Goal: Check status: Check status

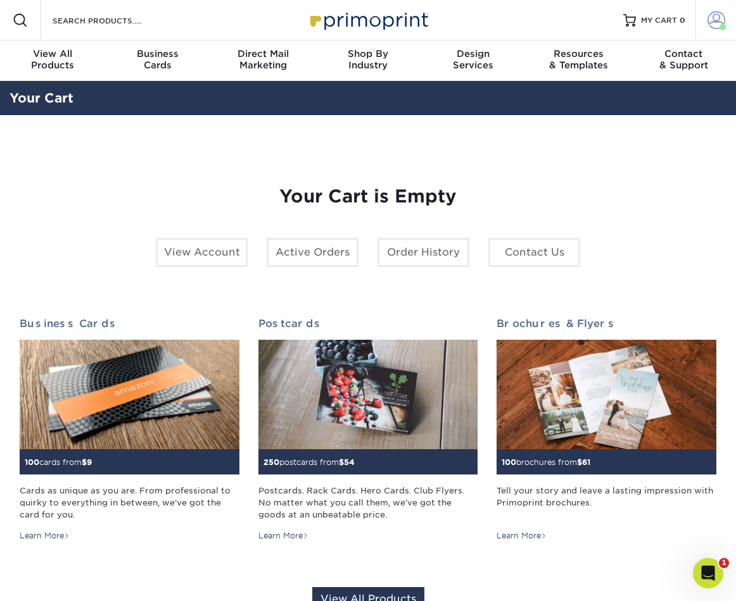
click at [708, 13] on span at bounding box center [716, 20] width 18 height 18
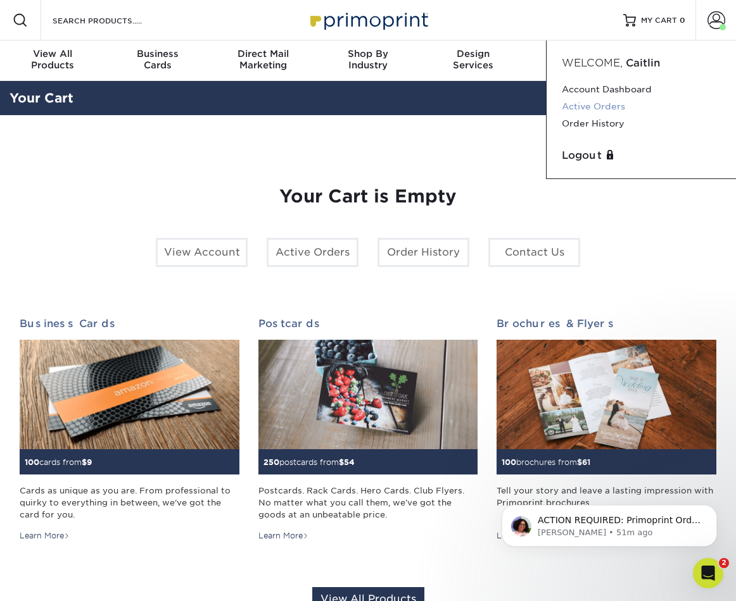
click at [576, 104] on link "Active Orders" at bounding box center [640, 106] width 159 height 17
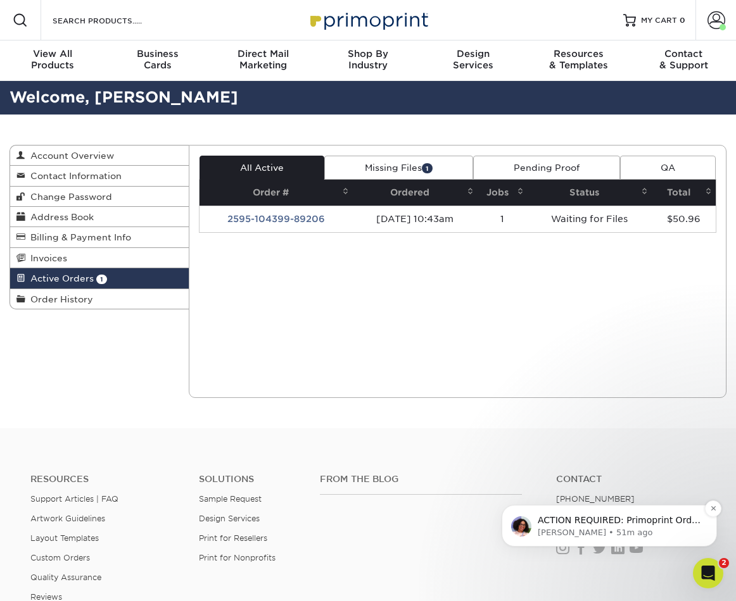
click at [638, 537] on p "[PERSON_NAME] • 51m ago" at bounding box center [618, 532] width 163 height 11
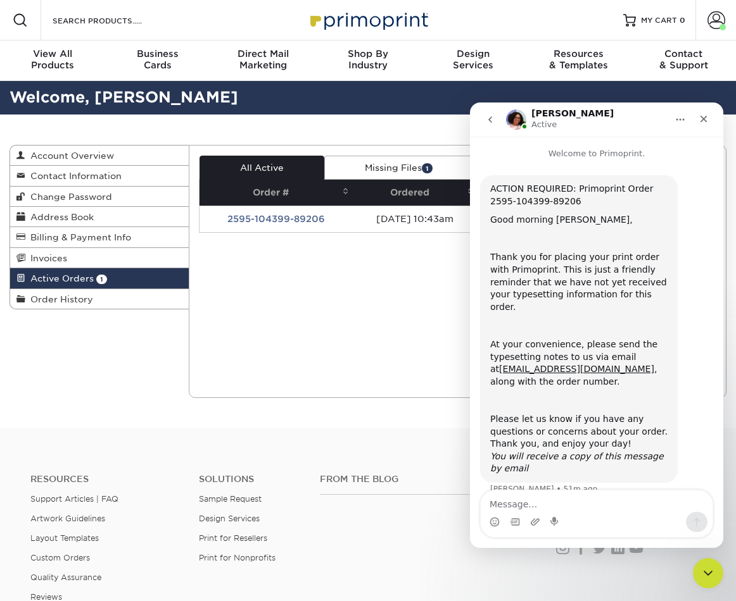
scroll to position [6, 0]
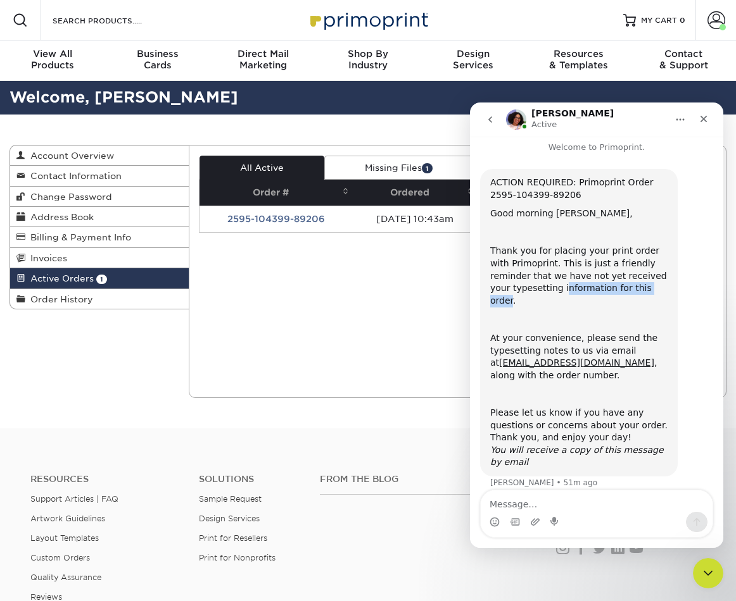
drag, startPoint x: 540, startPoint y: 283, endPoint x: 642, endPoint y: 285, distance: 102.6
click at [642, 285] on div "Thank you for placing your print order with Primoprint. This is just a friendly…" at bounding box center [578, 276] width 177 height 62
click at [555, 358] on link "[EMAIL_ADDRESS][DOMAIN_NAME]" at bounding box center [576, 363] width 155 height 10
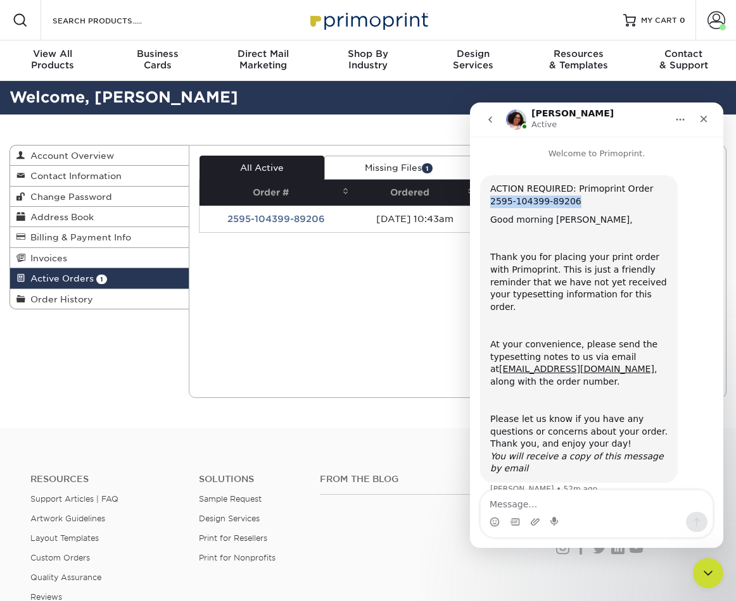
drag, startPoint x: 586, startPoint y: 199, endPoint x: 491, endPoint y: 202, distance: 95.0
click at [491, 202] on div "ACTION REQUIRED: Primoprint Order 2595-104399-89206" at bounding box center [578, 195] width 177 height 25
copy div "2595-104399-89206"
click at [385, 372] on div "Current Orders 1 Active 1 Missing Files" at bounding box center [457, 271] width 537 height 253
click at [705, 120] on icon "Close" at bounding box center [703, 119] width 7 height 7
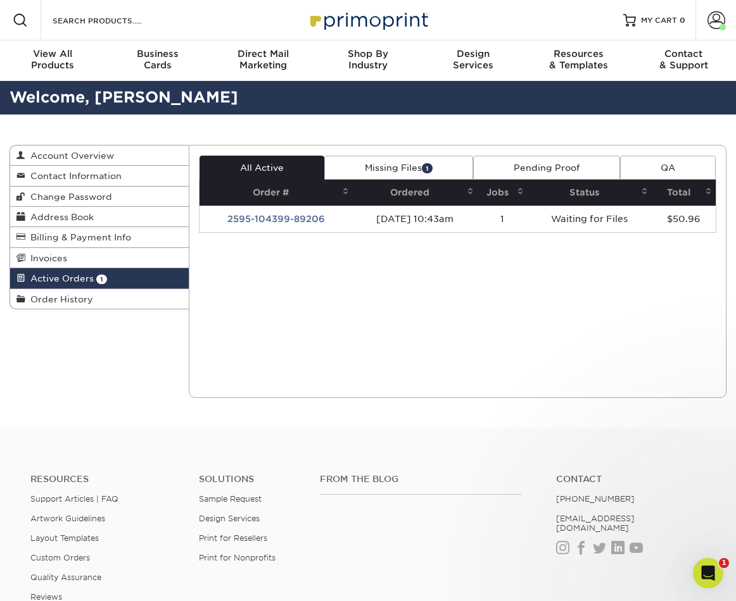
scroll to position [6, 0]
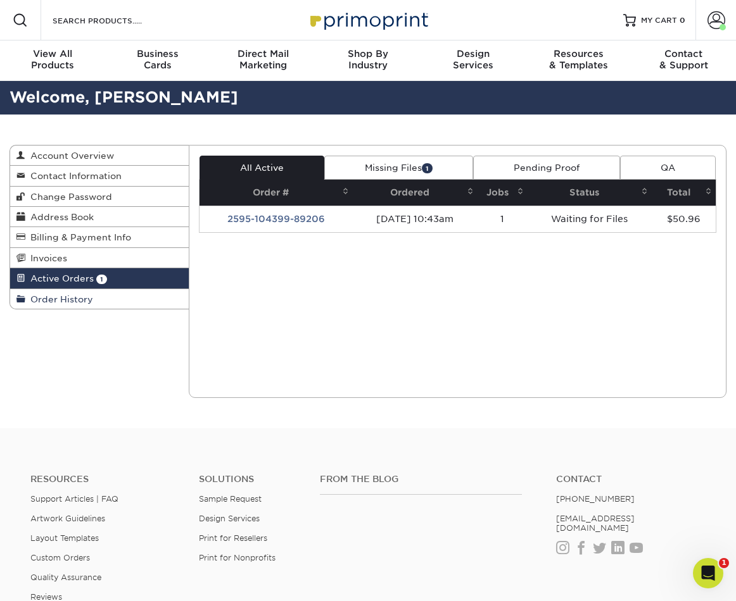
click at [57, 303] on span "Order History" at bounding box center [59, 299] width 68 height 10
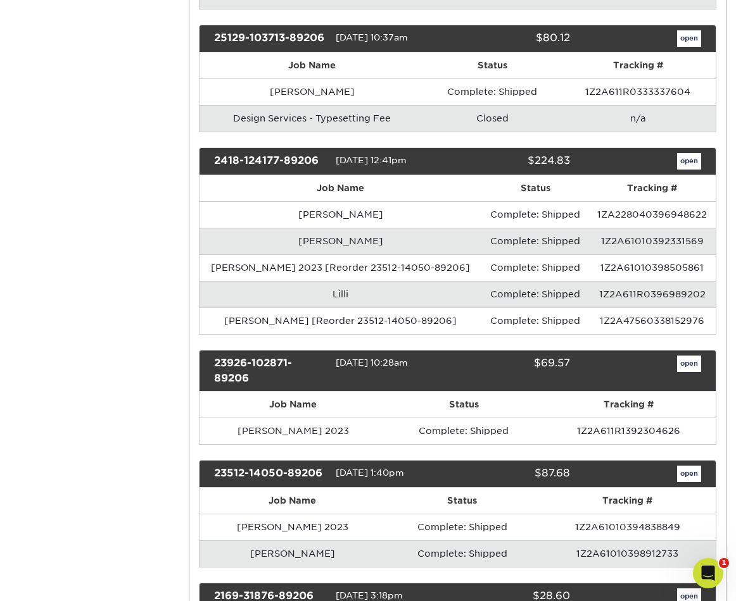
scroll to position [336, 0]
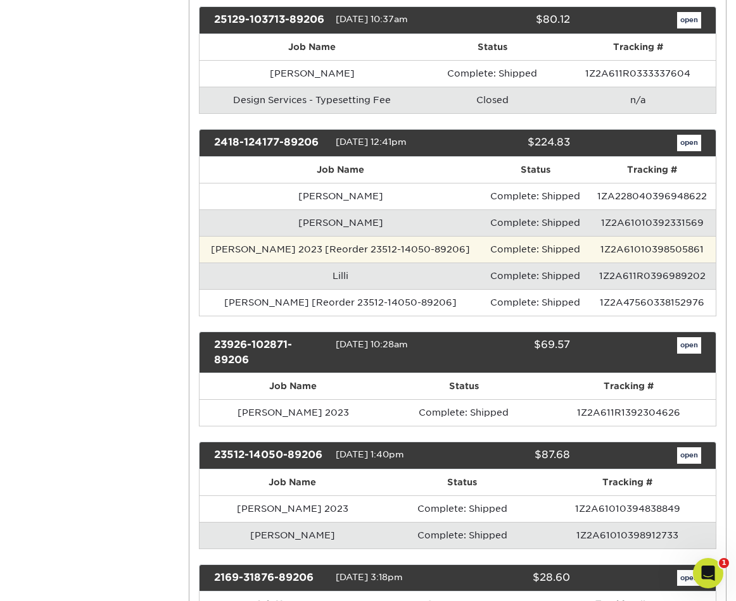
click at [651, 249] on td "1Z2A61010398505861" at bounding box center [651, 249] width 127 height 27
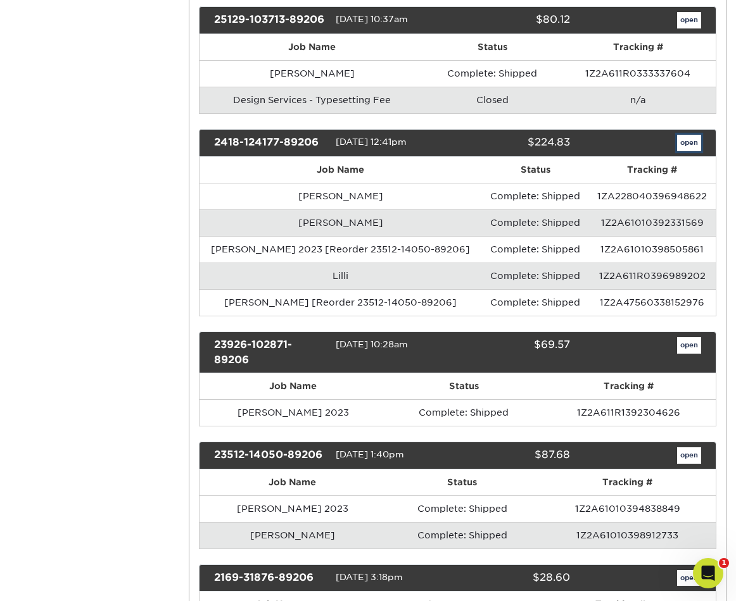
click at [688, 142] on link "open" at bounding box center [689, 143] width 24 height 16
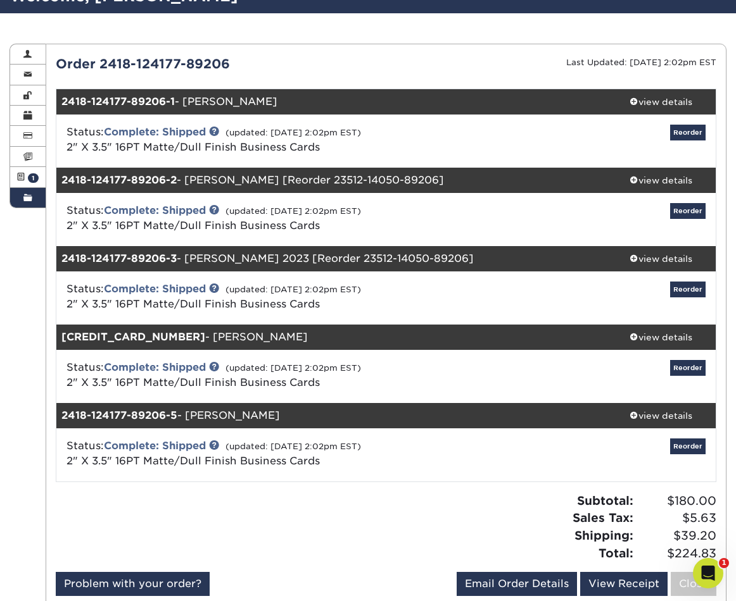
scroll to position [118, 0]
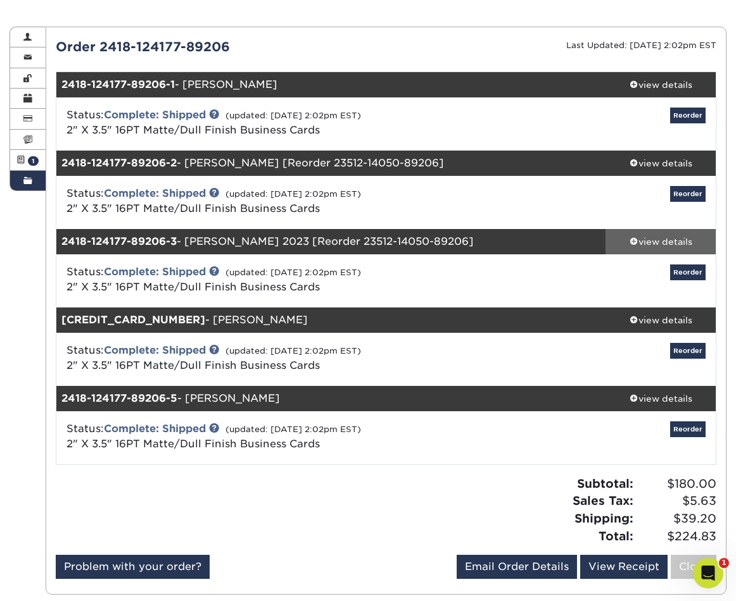
click at [686, 239] on div "view details" at bounding box center [660, 241] width 110 height 13
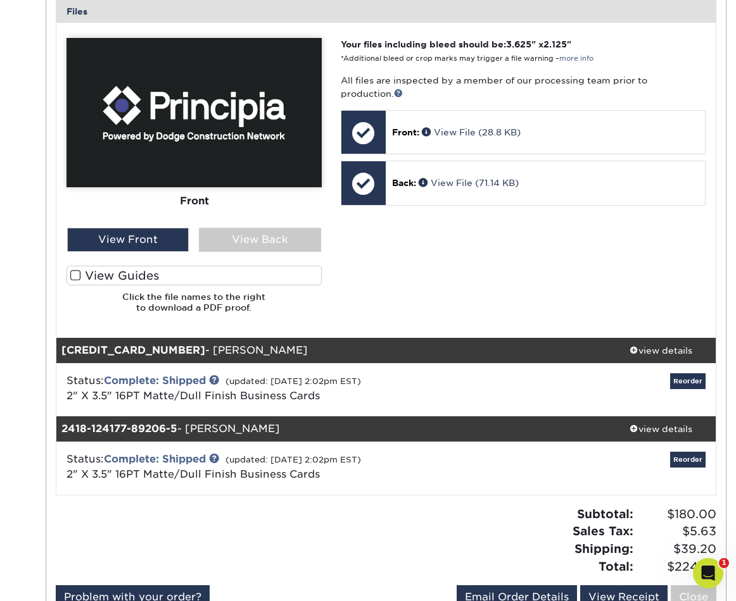
scroll to position [649, 0]
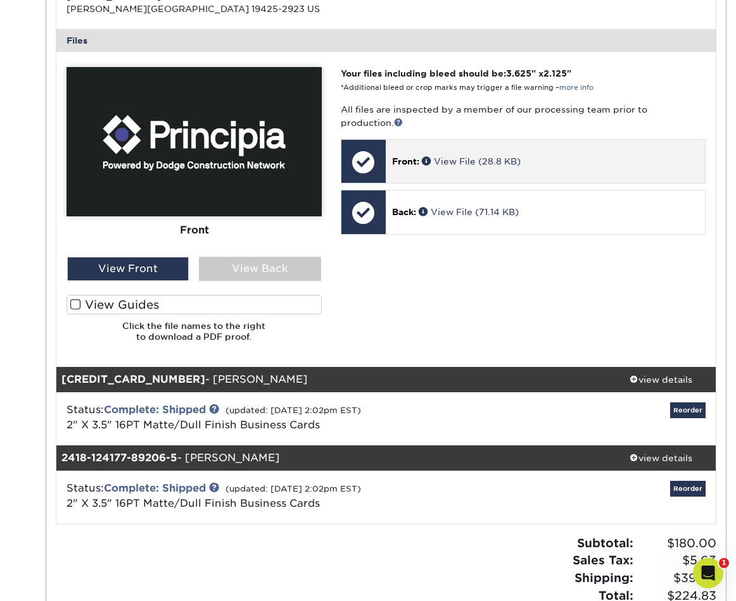
click at [461, 153] on div "Front: View File (28.8 KB)" at bounding box center [544, 161] width 319 height 43
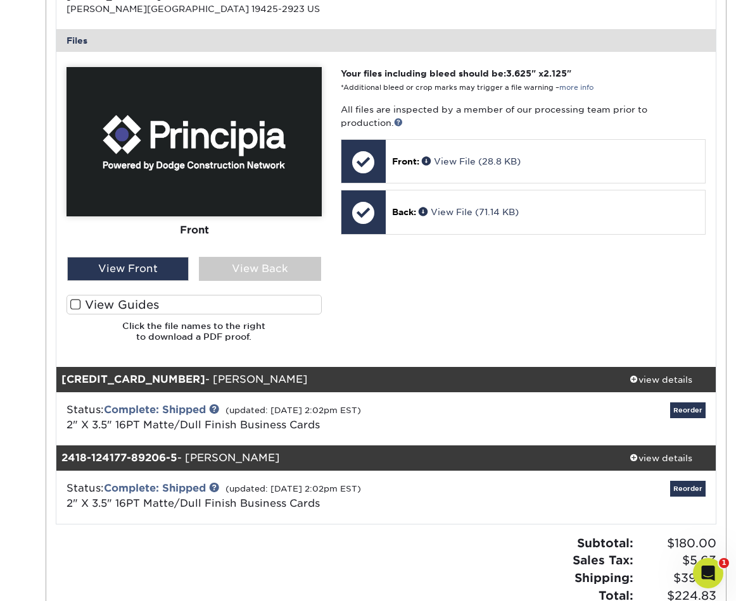
click at [242, 282] on div "Front Back" at bounding box center [193, 209] width 255 height 285
click at [244, 270] on div "View Back" at bounding box center [260, 269] width 122 height 24
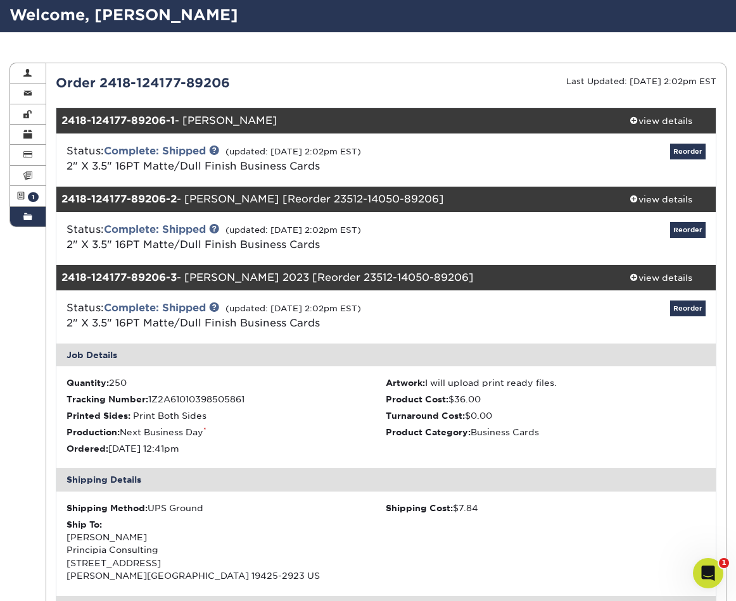
scroll to position [84, 0]
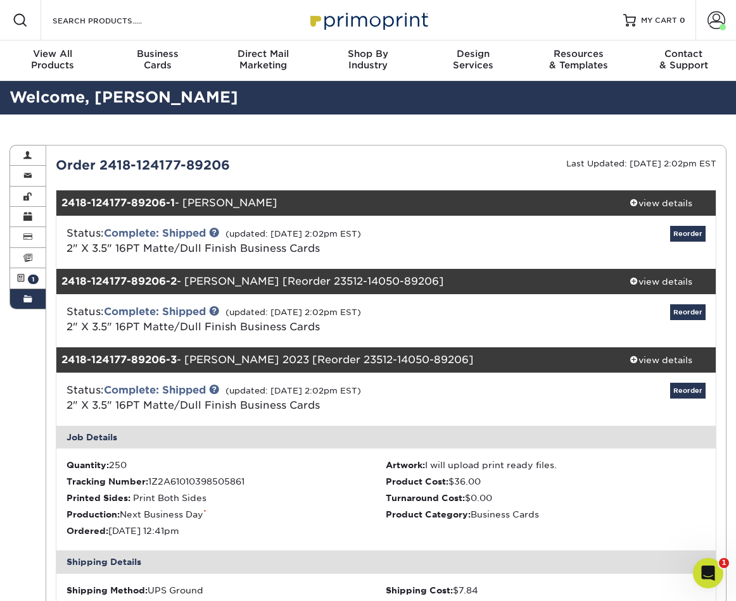
click at [25, 304] on span at bounding box center [27, 299] width 9 height 10
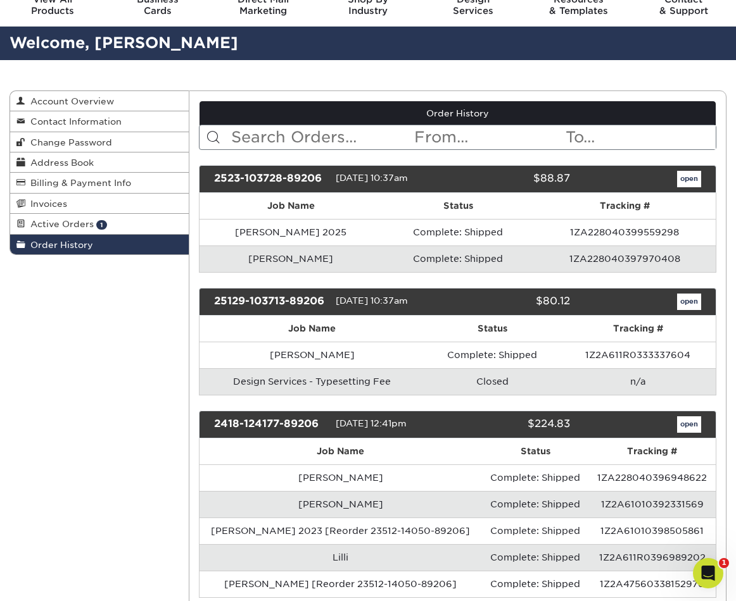
scroll to position [92, 0]
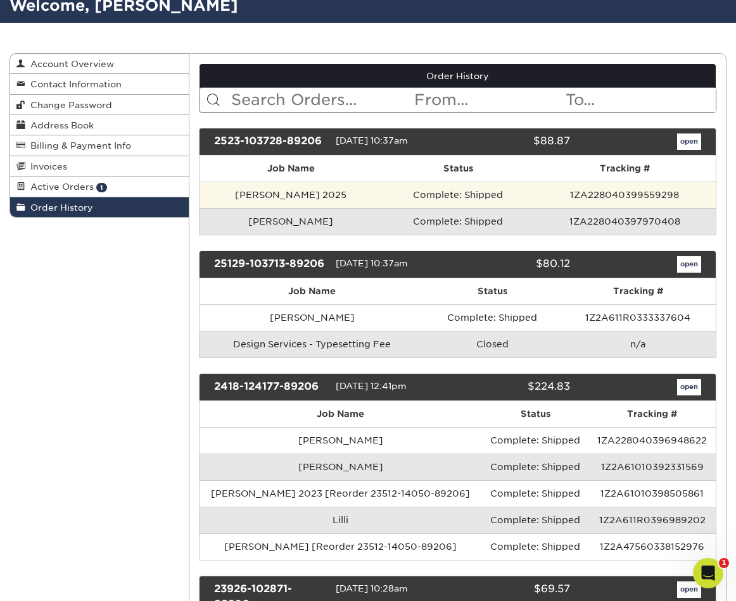
click at [605, 194] on td "1ZA228040399559298" at bounding box center [625, 195] width 182 height 27
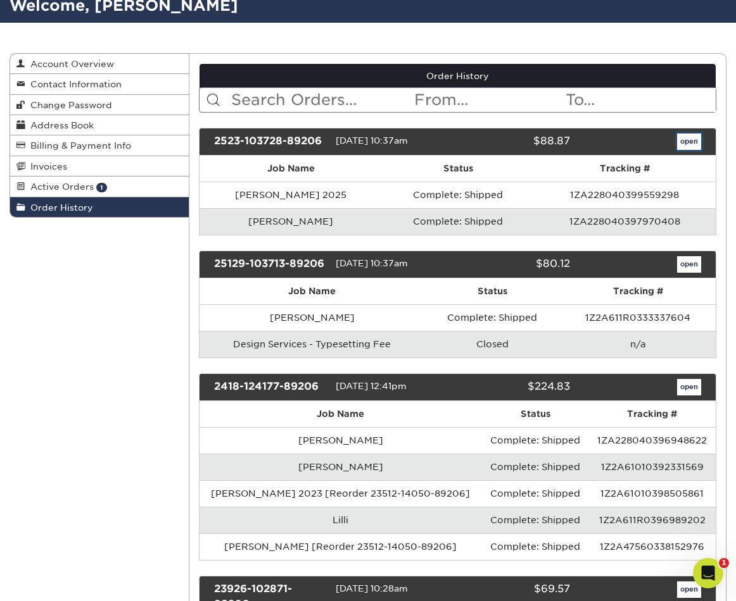
click at [683, 143] on link "open" at bounding box center [689, 142] width 24 height 16
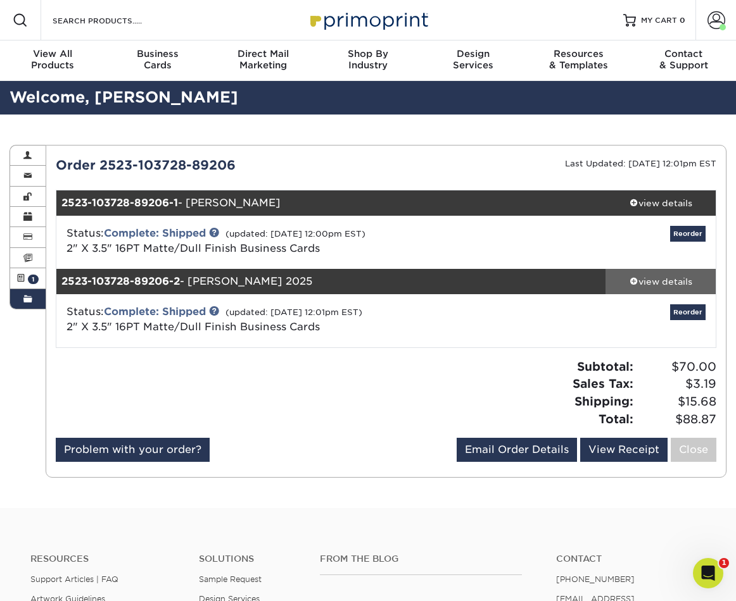
click at [661, 284] on div "view details" at bounding box center [660, 281] width 110 height 13
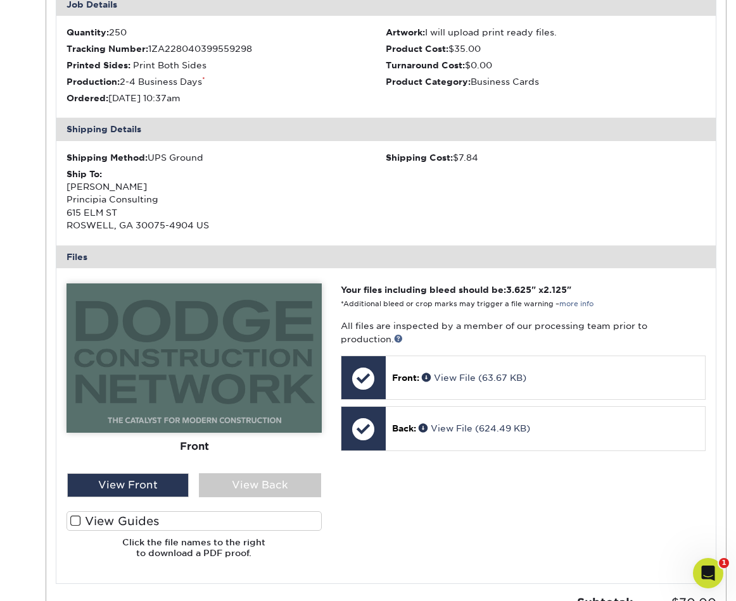
scroll to position [356, 0]
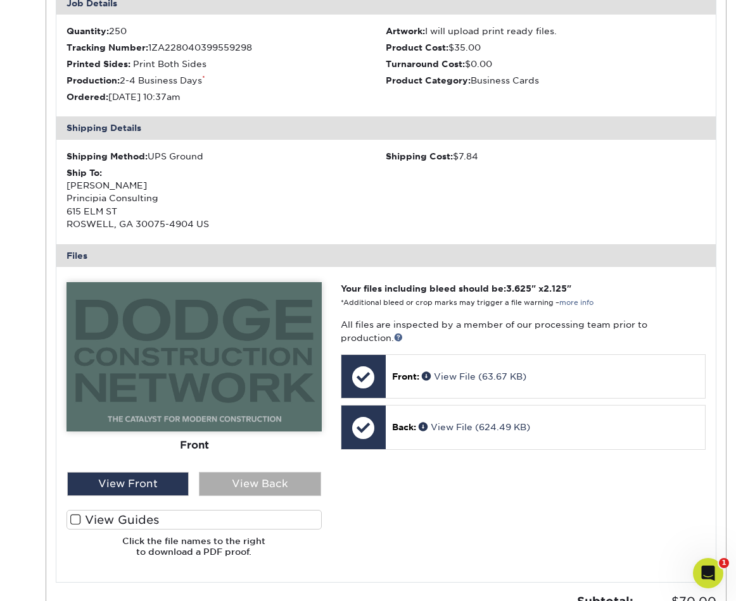
click at [247, 478] on div "View Back" at bounding box center [260, 484] width 122 height 24
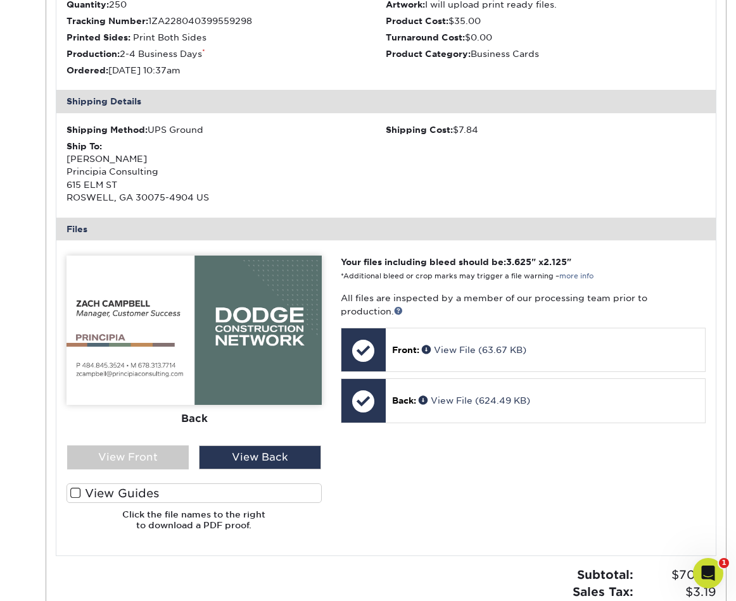
scroll to position [398, 0]
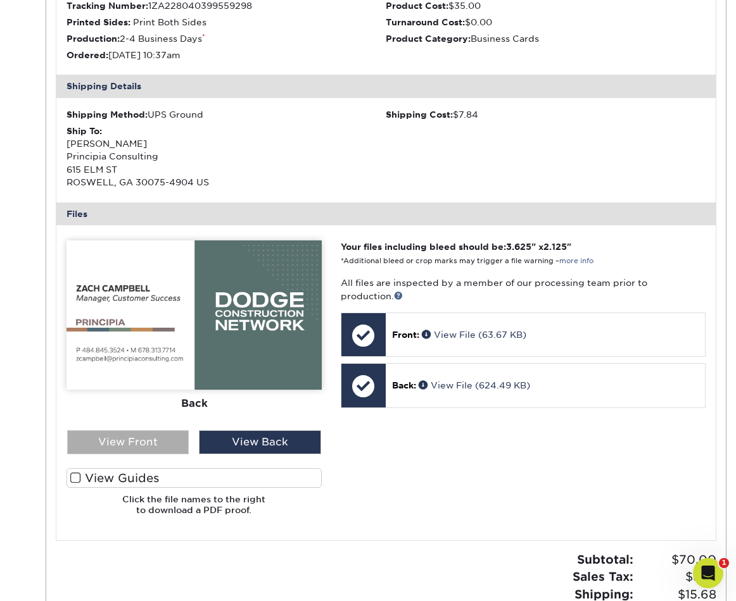
click at [164, 448] on div "View Front" at bounding box center [128, 442] width 122 height 24
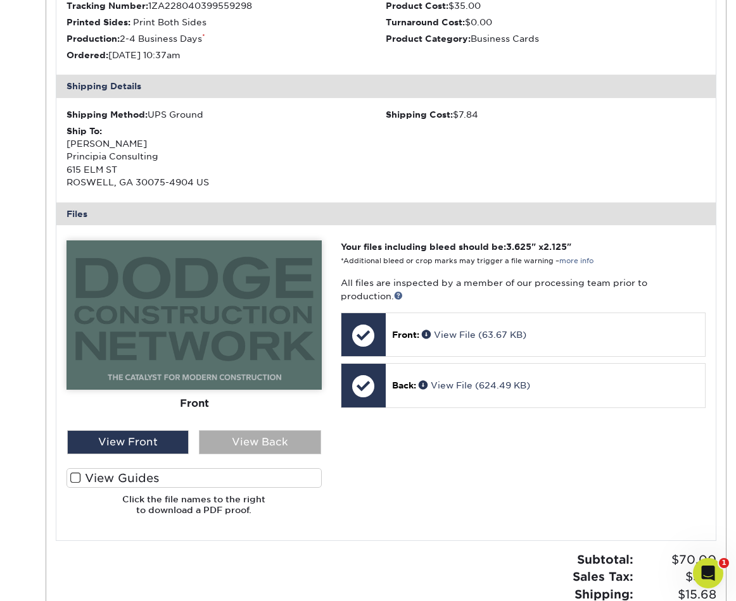
click at [225, 444] on div "View Back" at bounding box center [260, 442] width 122 height 24
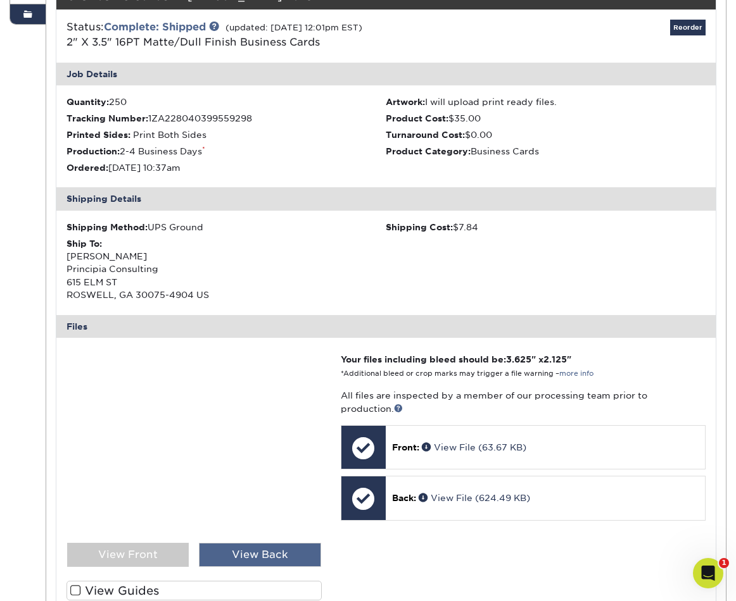
scroll to position [269, 0]
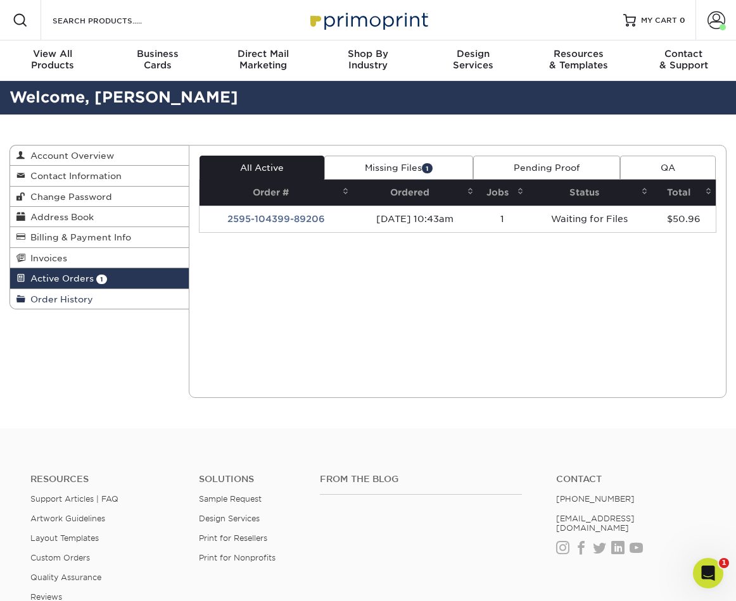
click at [63, 302] on span "Order History" at bounding box center [59, 299] width 68 height 10
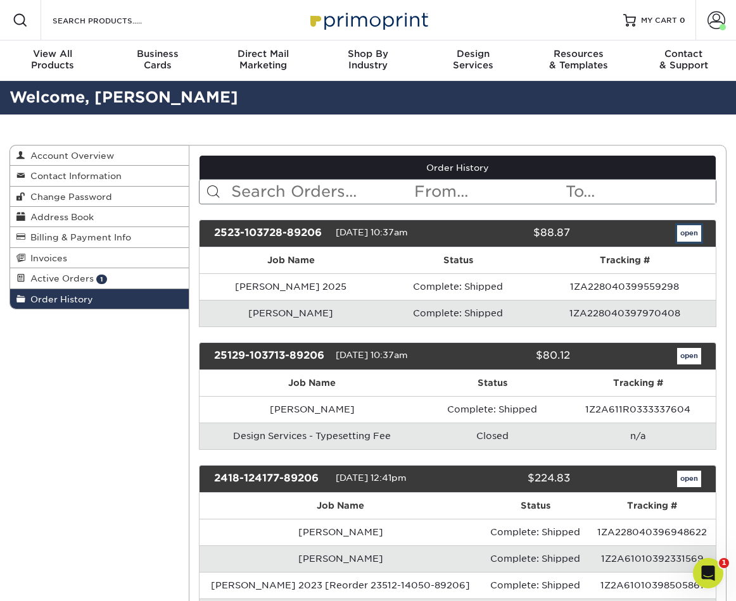
click at [689, 232] on link "open" at bounding box center [689, 233] width 24 height 16
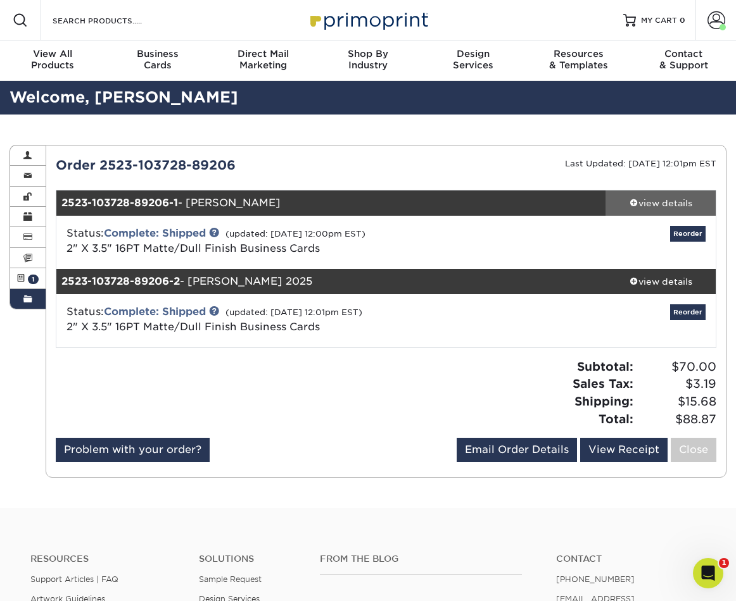
click at [680, 197] on div "view details" at bounding box center [660, 203] width 110 height 13
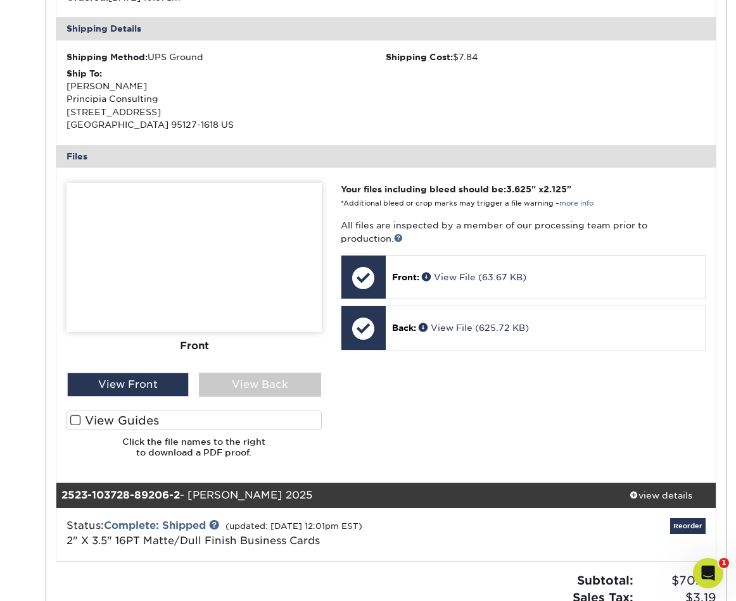
scroll to position [522, 0]
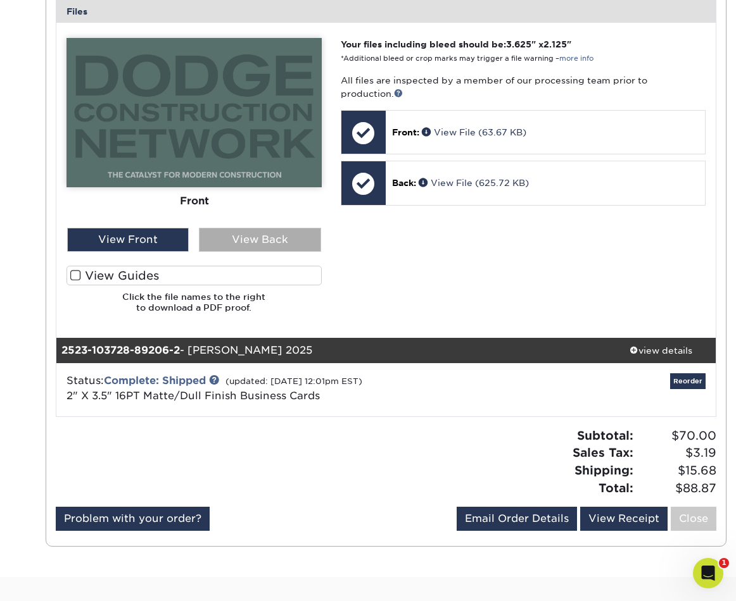
click at [252, 251] on div "View Back" at bounding box center [260, 240] width 122 height 24
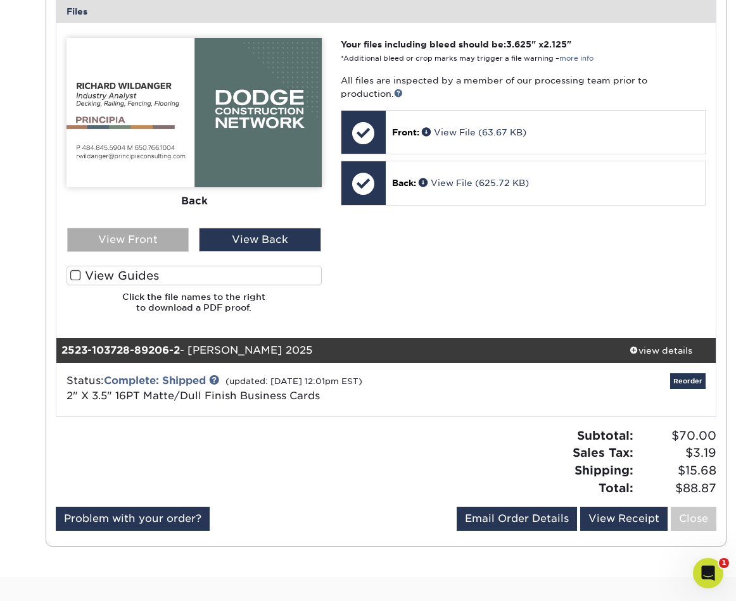
scroll to position [516, 0]
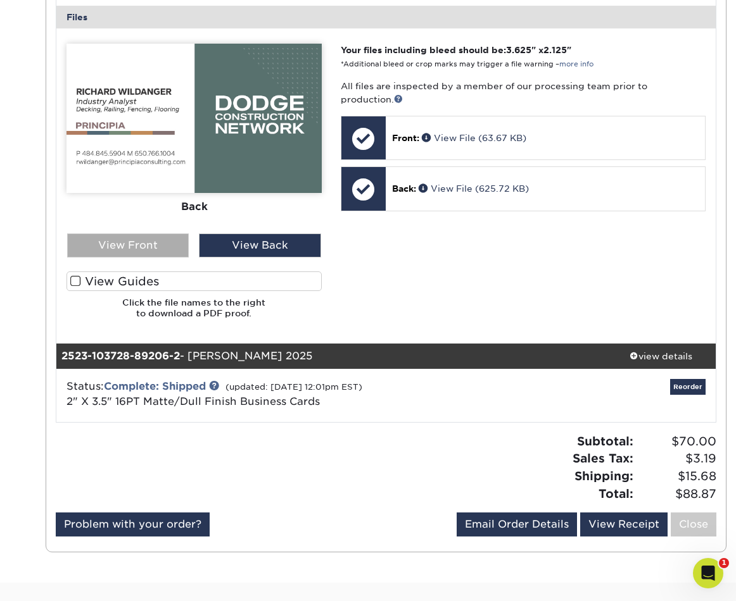
click at [120, 245] on div "View Front" at bounding box center [128, 246] width 122 height 24
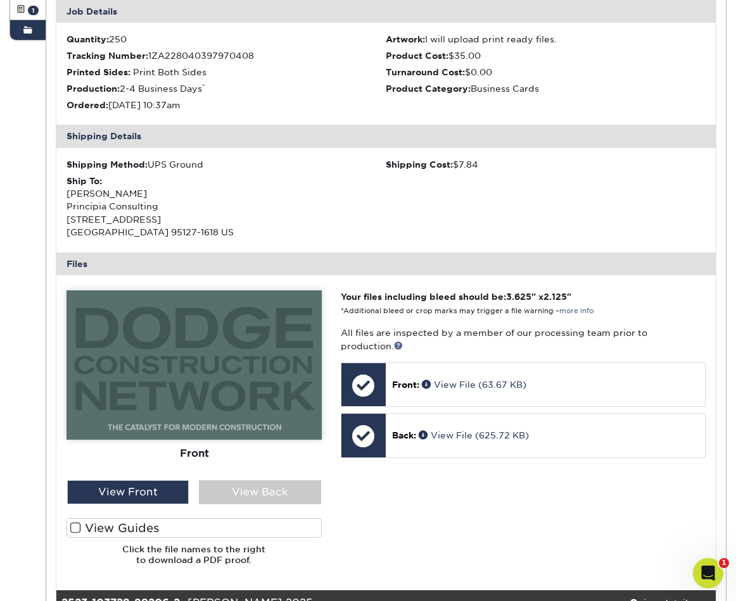
scroll to position [263, 0]
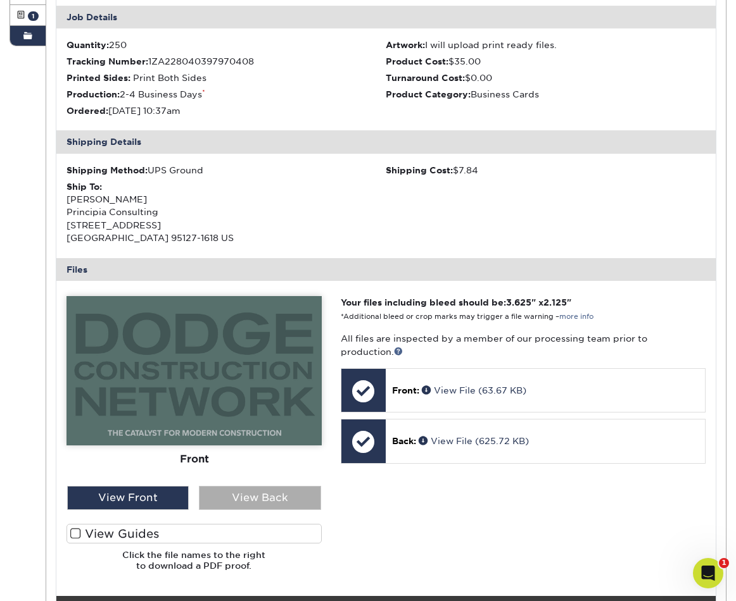
click at [239, 494] on div "View Back" at bounding box center [260, 498] width 122 height 24
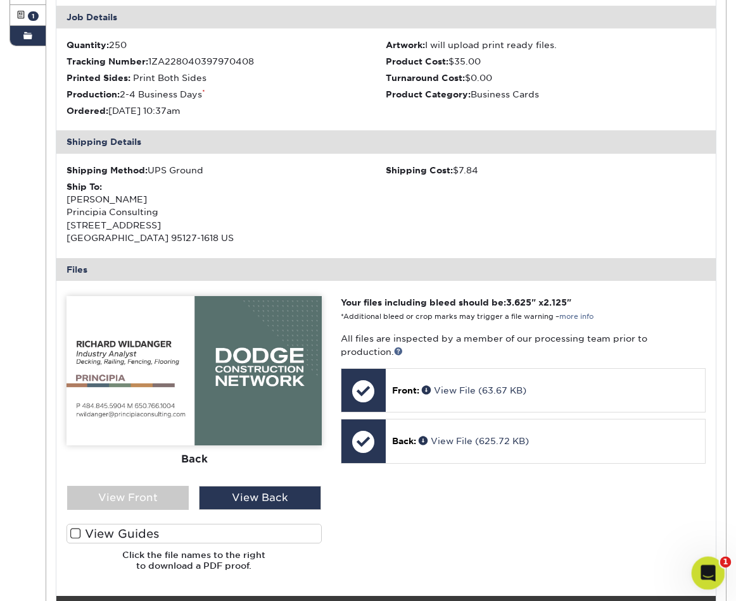
click at [706, 564] on icon "Open Intercom Messenger" at bounding box center [706, 571] width 21 height 21
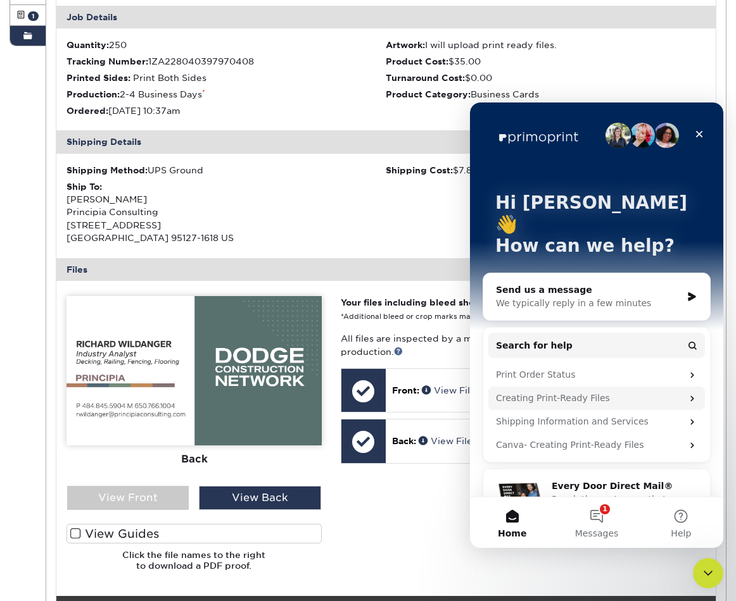
scroll to position [17, 0]
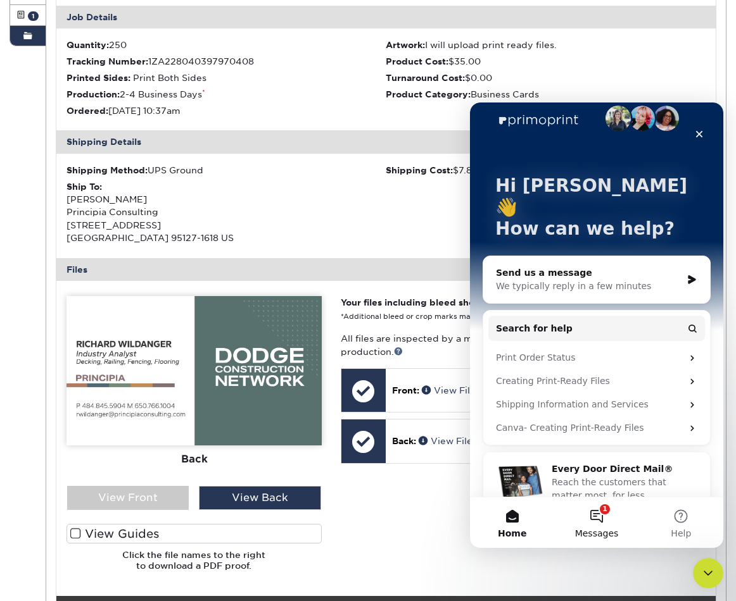
click at [597, 512] on button "1 Messages" at bounding box center [596, 523] width 84 height 51
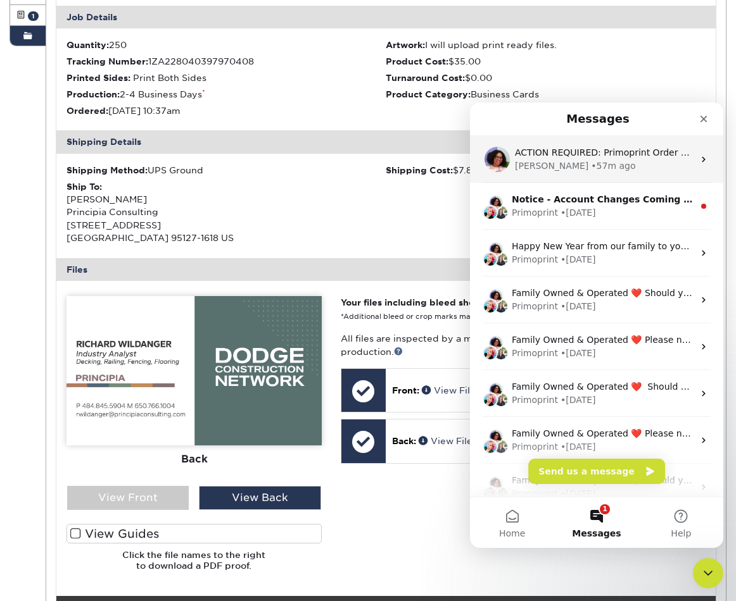
click at [639, 161] on div "Avery • 57m ago" at bounding box center [604, 166] width 179 height 13
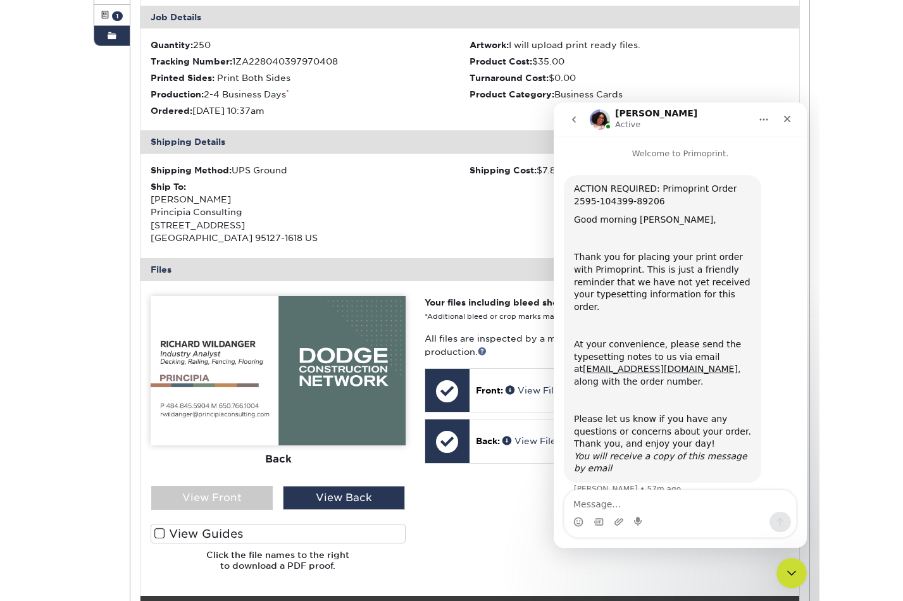
scroll to position [6, 0]
